Goal: Task Accomplishment & Management: Use online tool/utility

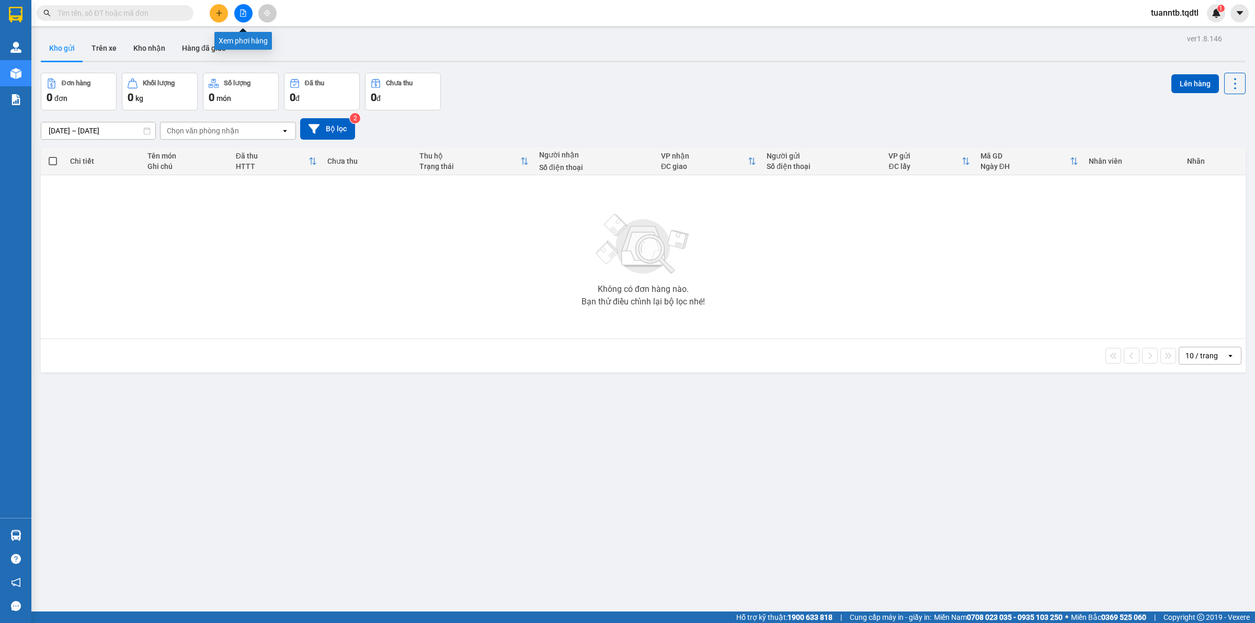
click at [239, 15] on button at bounding box center [243, 13] width 18 height 18
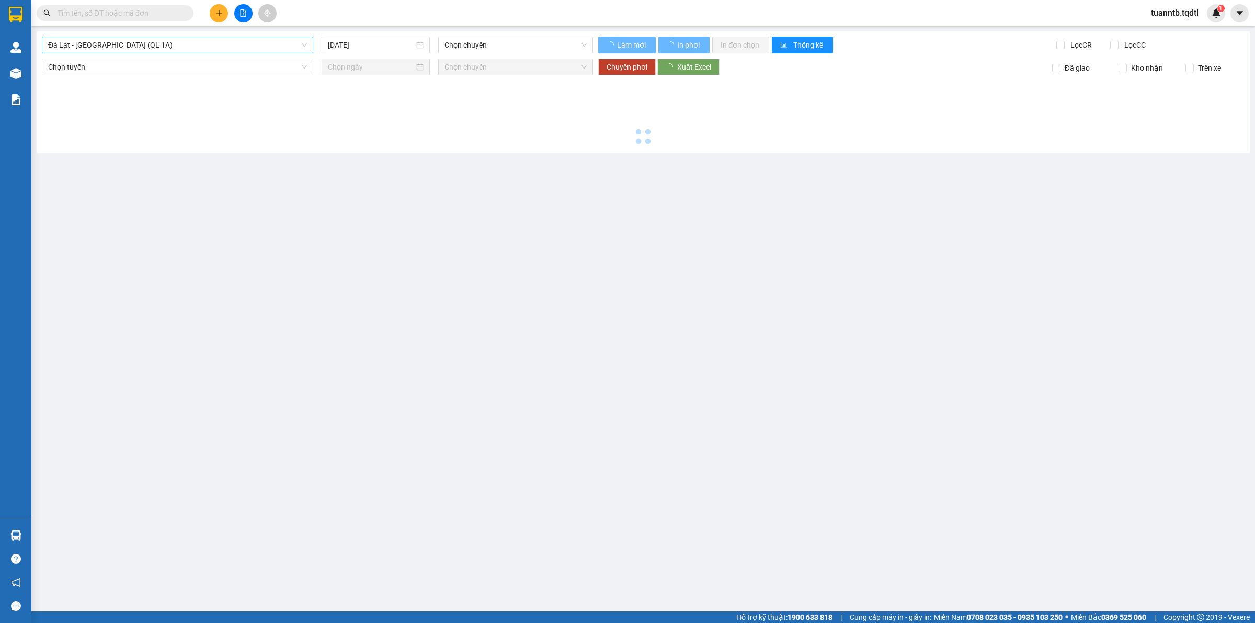
click at [188, 46] on span "Đà Lạt - [GEOGRAPHIC_DATA] (QL 1A)" at bounding box center [177, 45] width 259 height 16
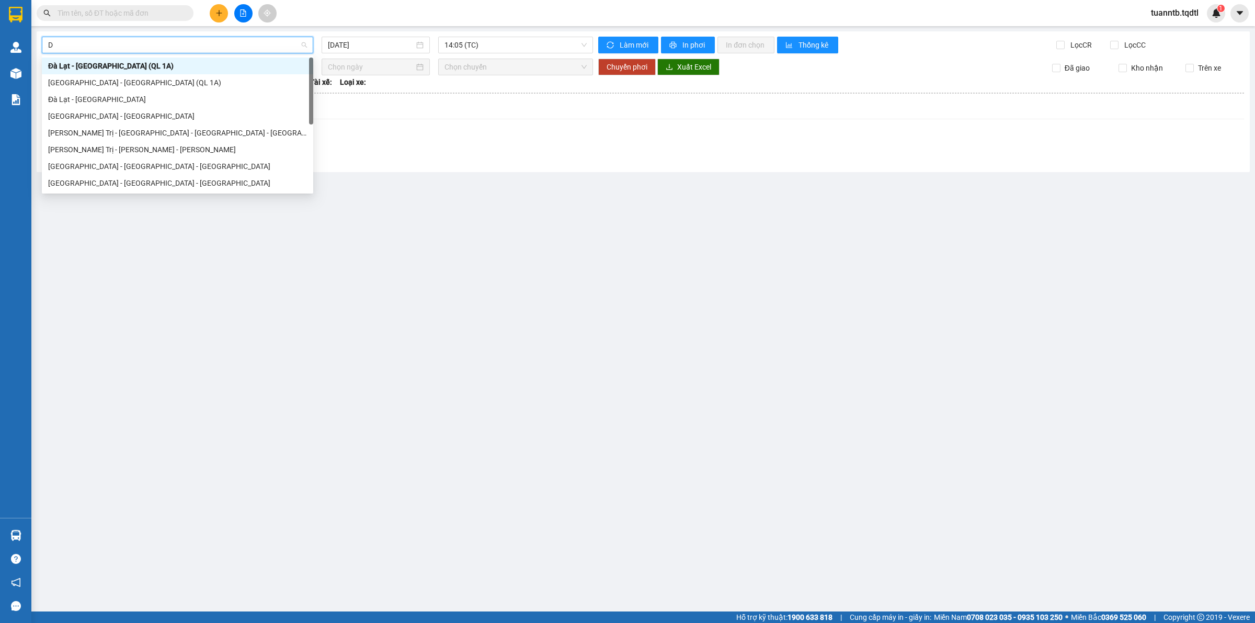
type input "DA"
click at [100, 101] on div "Đà Lạt - [GEOGRAPHIC_DATA]" at bounding box center [177, 100] width 259 height 12
type input "[DATE]"
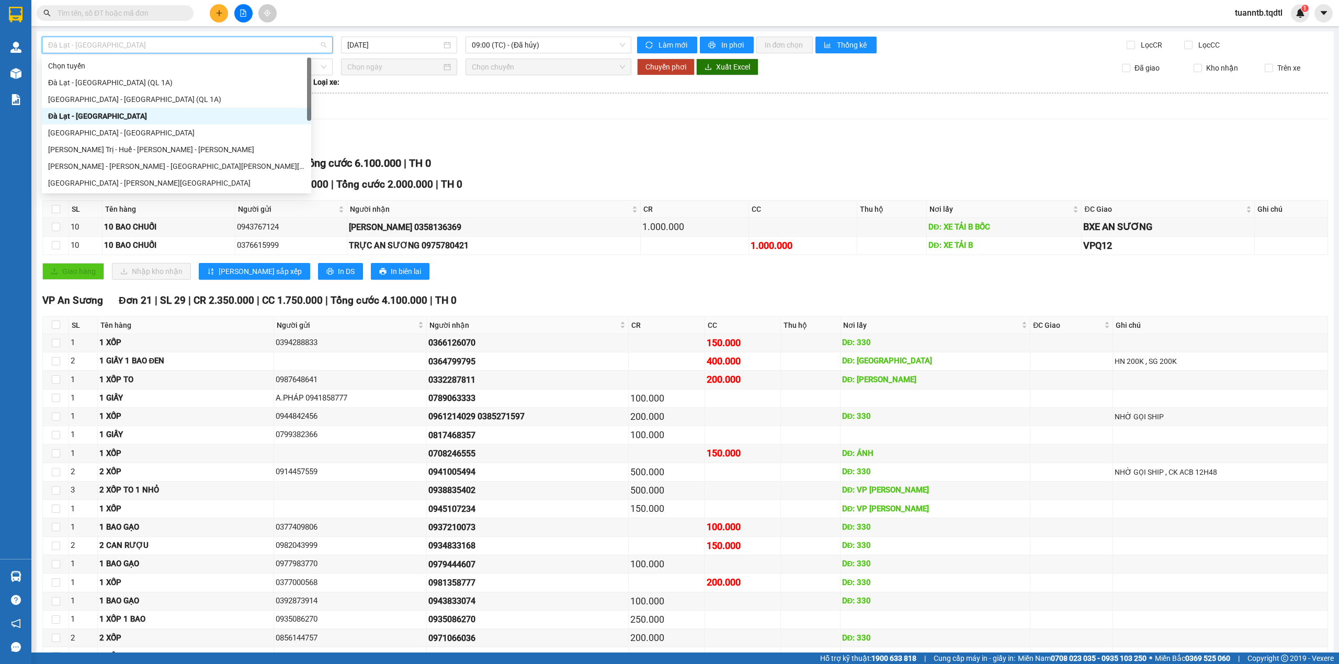
click at [659, 130] on div "Lọc VP Gửi [PERSON_NAME] 23 | SL 49 | CR 3.350.000 | CC 2.750.000 | [PERSON_NA…" at bounding box center [685, 442] width 1286 height 629
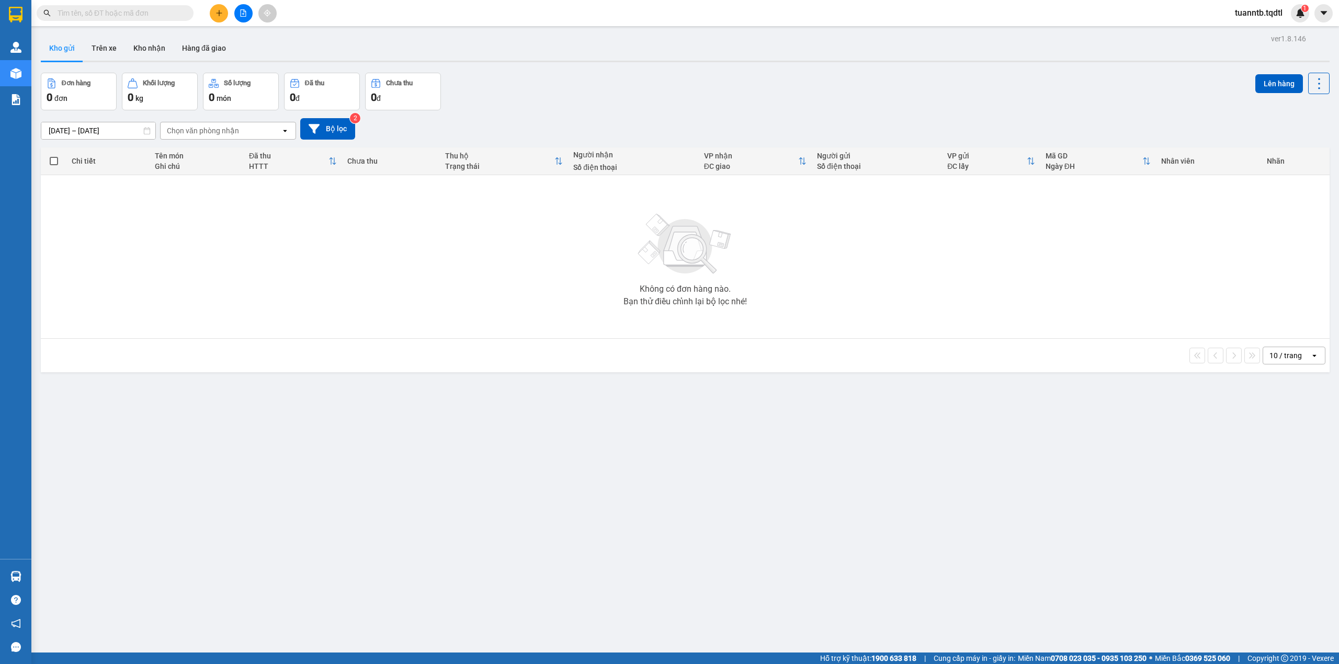
click at [234, 16] on div at bounding box center [243, 13] width 78 height 18
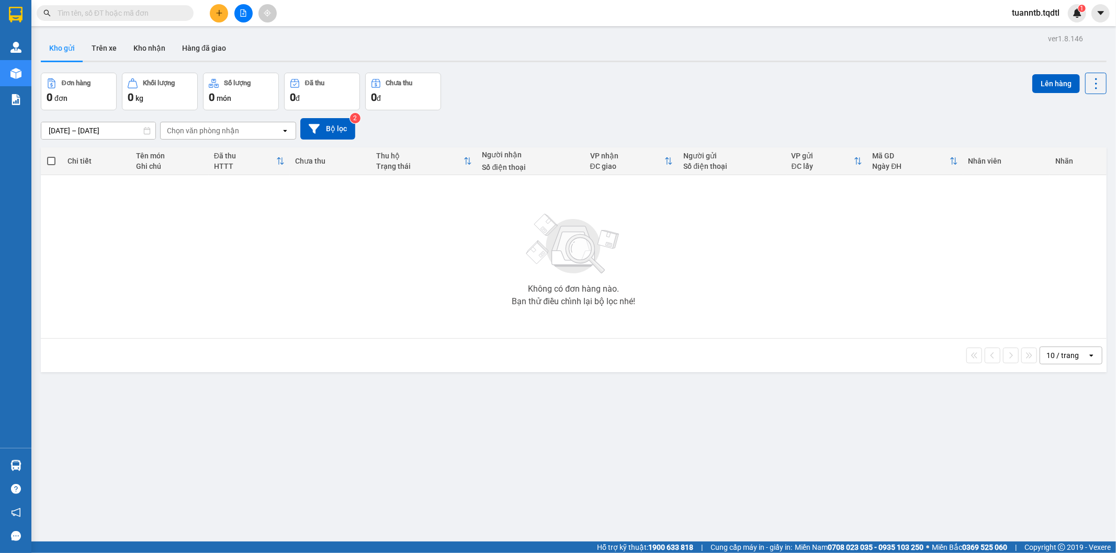
click at [238, 12] on button at bounding box center [243, 13] width 18 height 18
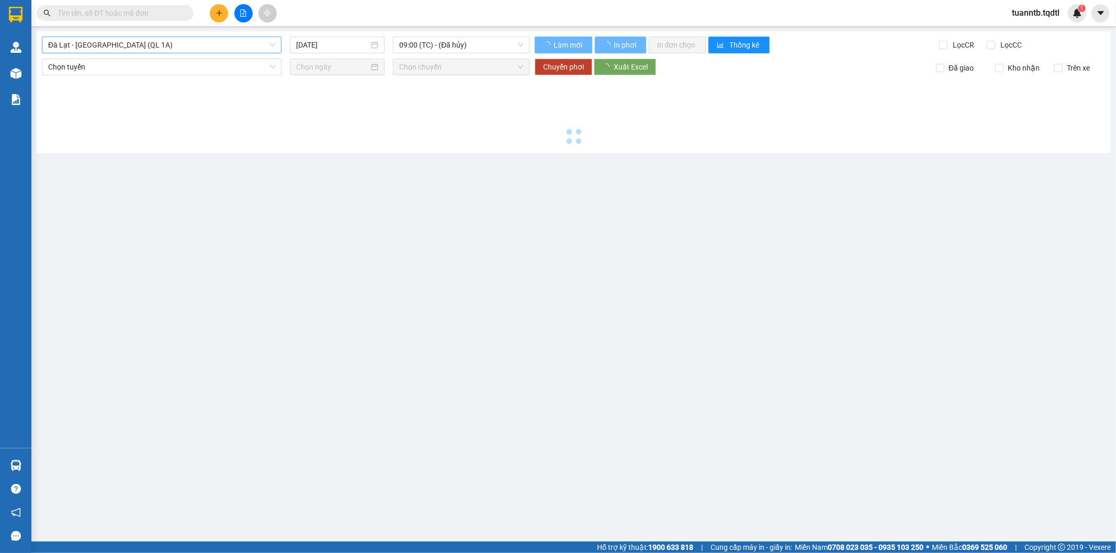
click at [173, 40] on span "Đà Lạt - [GEOGRAPHIC_DATA] (QL 1A)" at bounding box center [161, 45] width 227 height 16
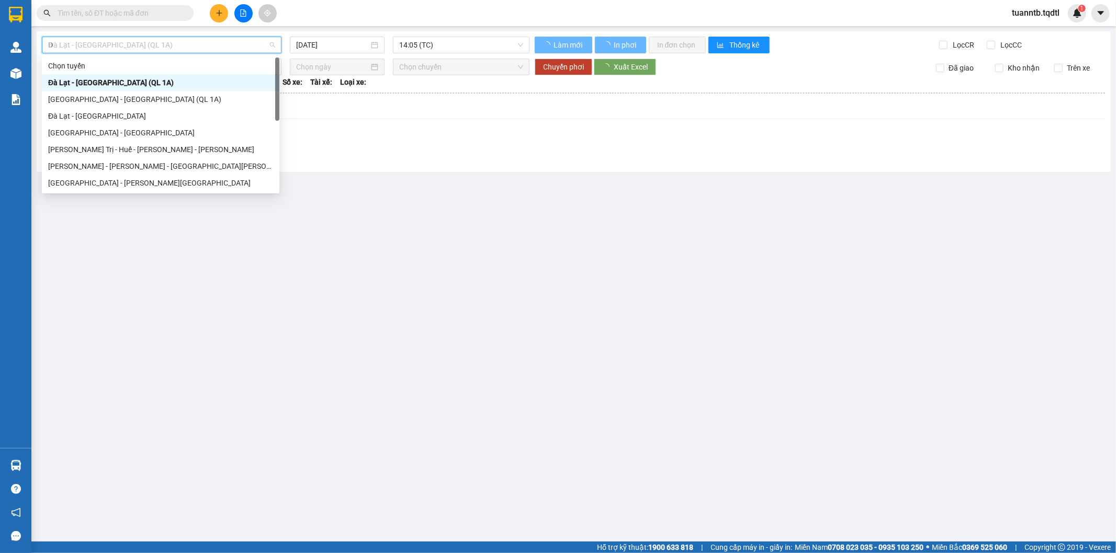
type input "DA"
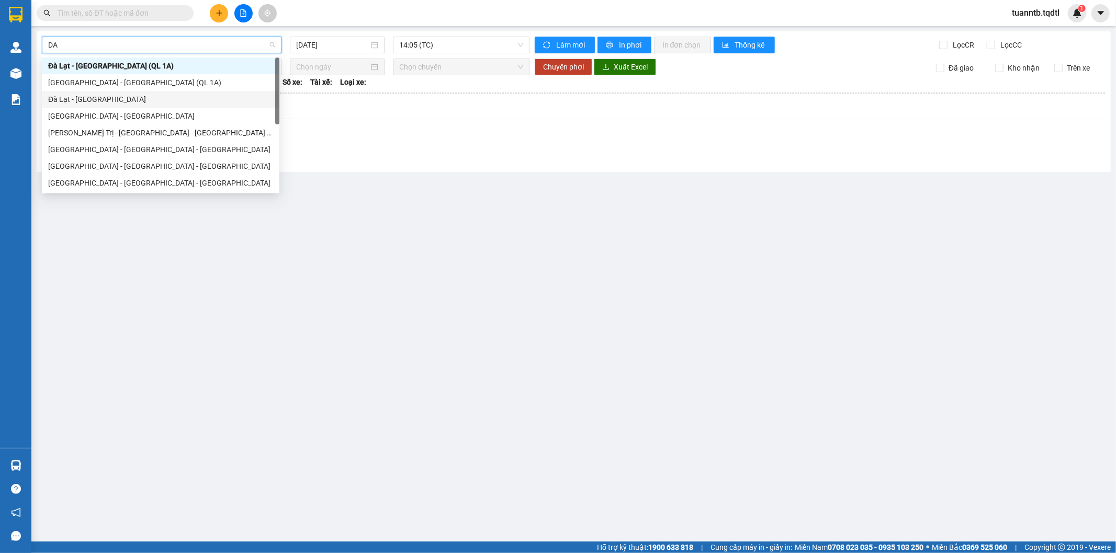
click at [110, 98] on div "Đà Lạt - [GEOGRAPHIC_DATA]" at bounding box center [160, 100] width 225 height 12
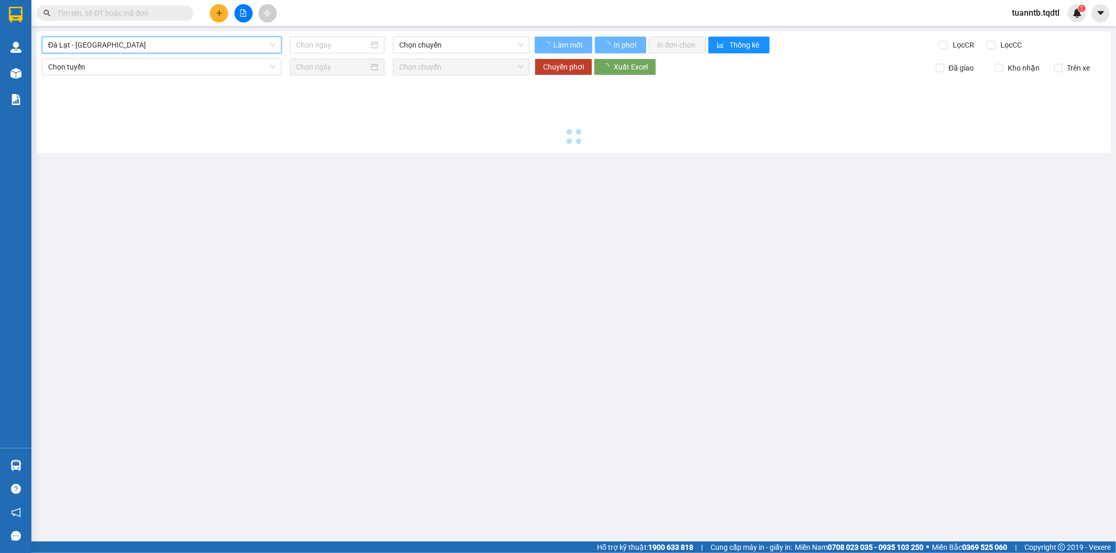
type input "[DATE]"
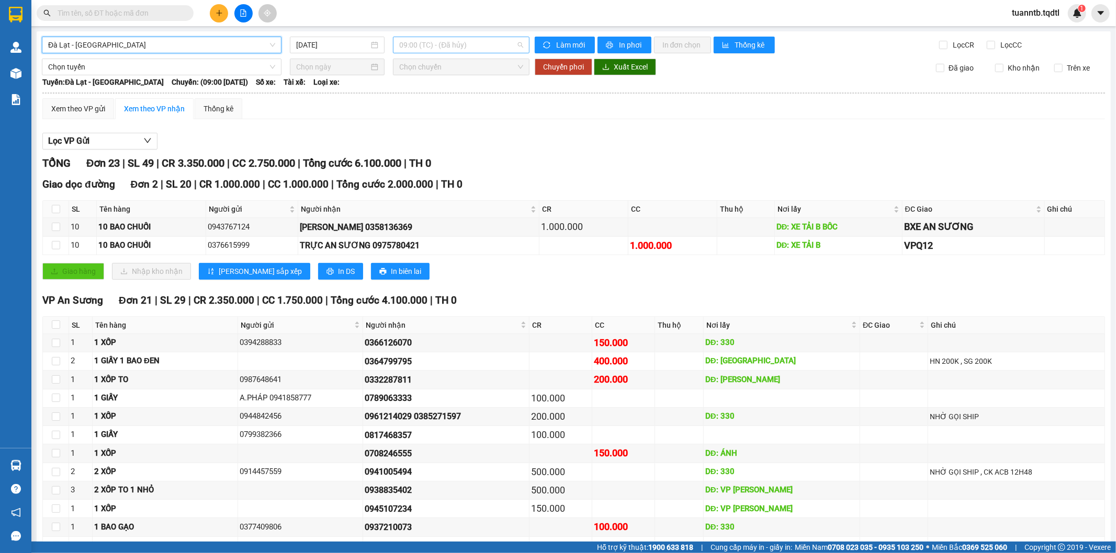
click at [465, 45] on span "09:00 (TC) - (Đã hủy)" at bounding box center [460, 45] width 123 height 16
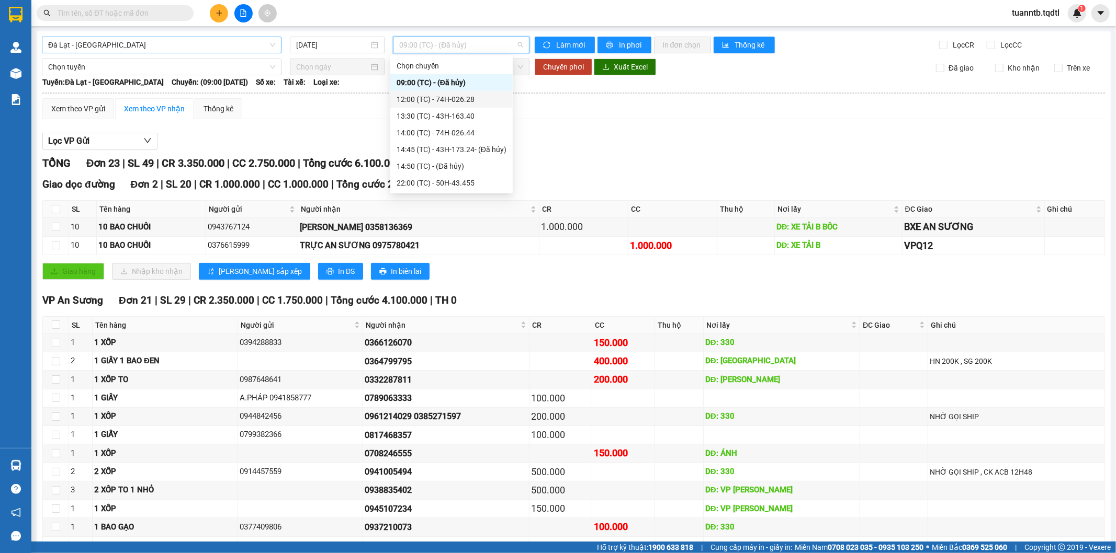
click at [454, 101] on div "12:00 (TC) - 74H-026.28" at bounding box center [452, 100] width 110 height 12
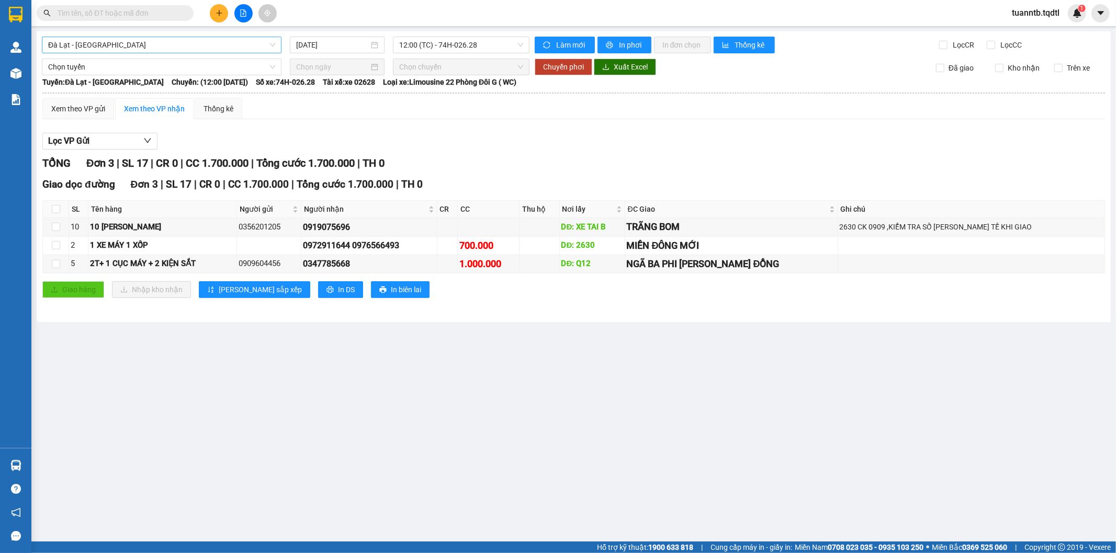
drag, startPoint x: 274, startPoint y: 360, endPoint x: 236, endPoint y: 377, distance: 41.2
click at [236, 377] on main "[GEOGRAPHIC_DATA] - [GEOGRAPHIC_DATA] [DATE] 12:00 (TC) - 74H-026.28 [PERSON_NA…" at bounding box center [558, 271] width 1116 height 542
click at [87, 12] on input "text" at bounding box center [119, 13] width 123 height 12
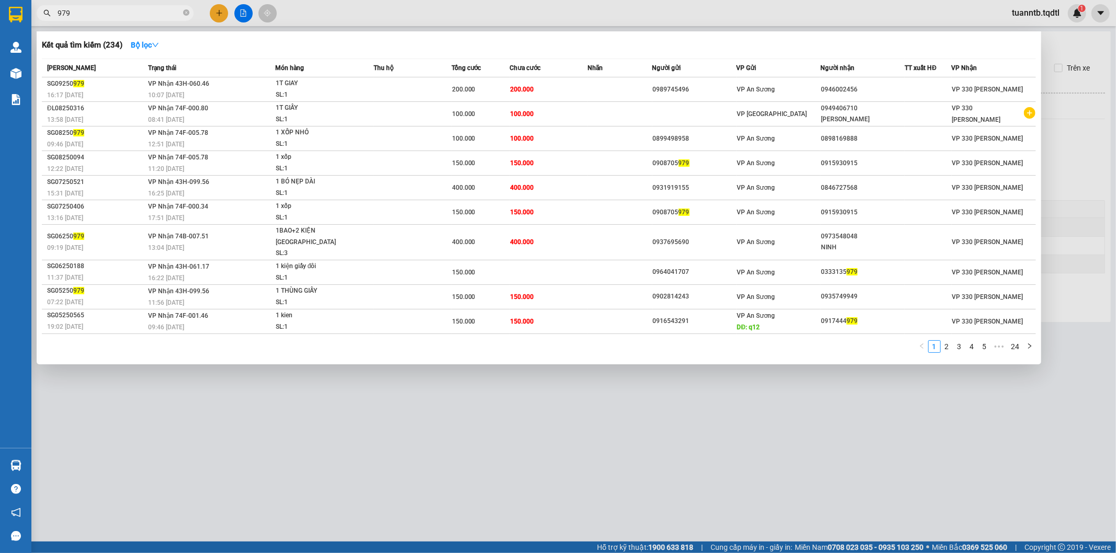
type input "979"
click at [1011, 394] on div at bounding box center [558, 276] width 1116 height 553
